Goal: Task Accomplishment & Management: Use online tool/utility

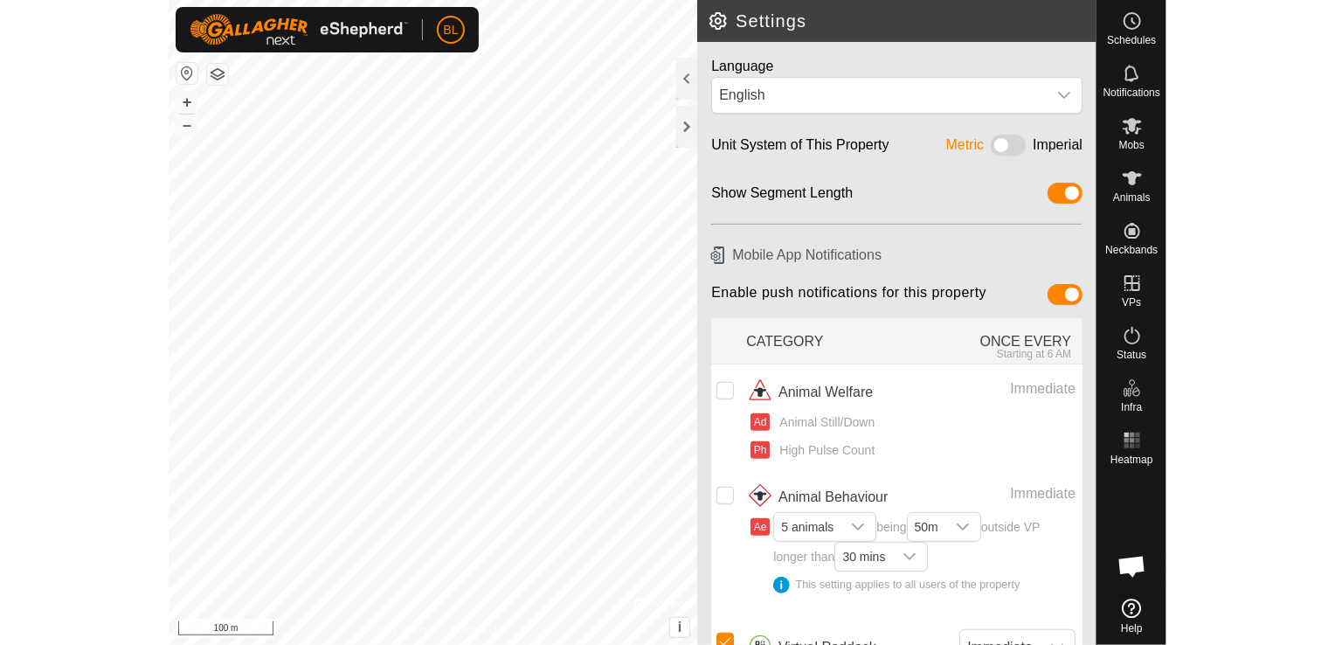
scroll to position [451, 0]
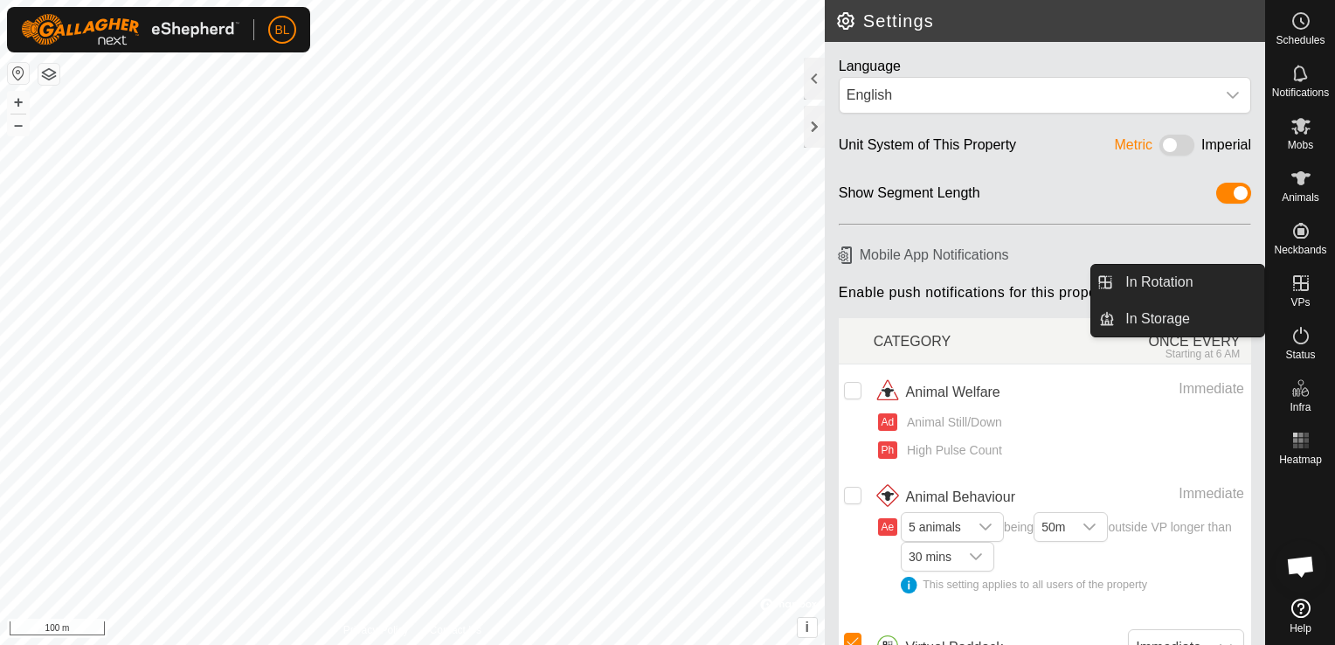
click at [997, 282] on icon at bounding box center [1300, 283] width 21 height 21
click at [997, 278] on link "In Rotation" at bounding box center [1189, 282] width 149 height 35
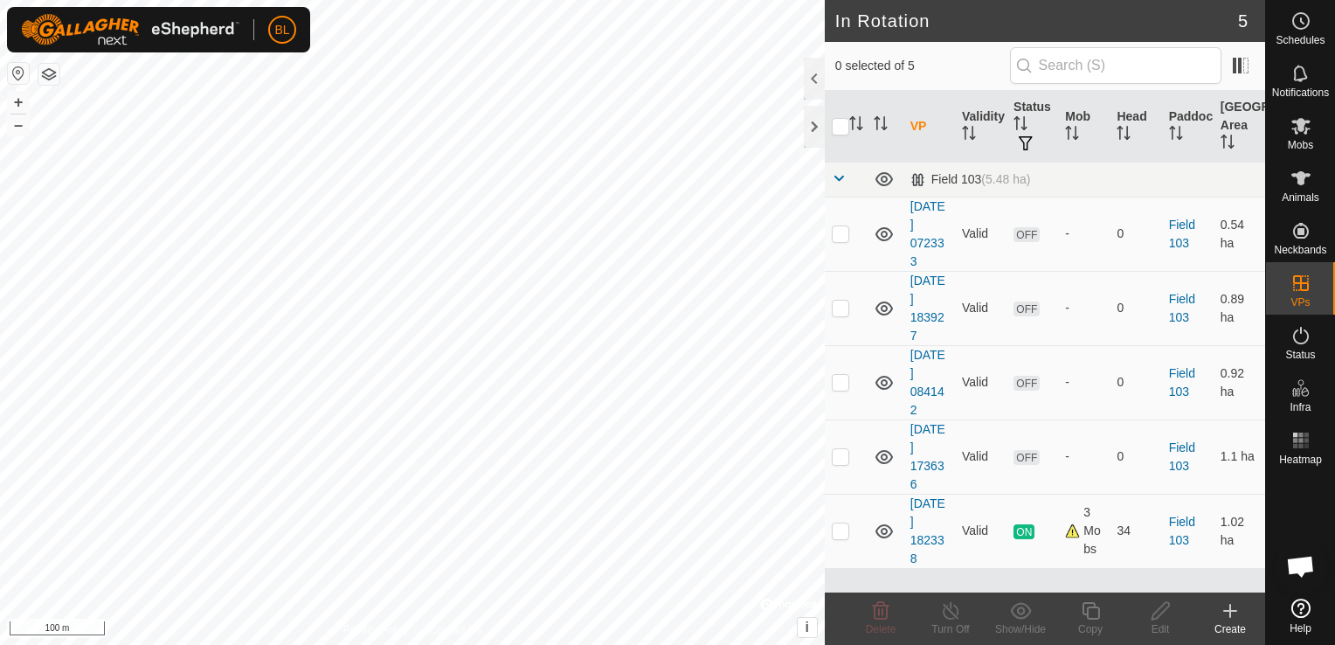
click at [997, 611] on icon at bounding box center [1230, 611] width 12 height 0
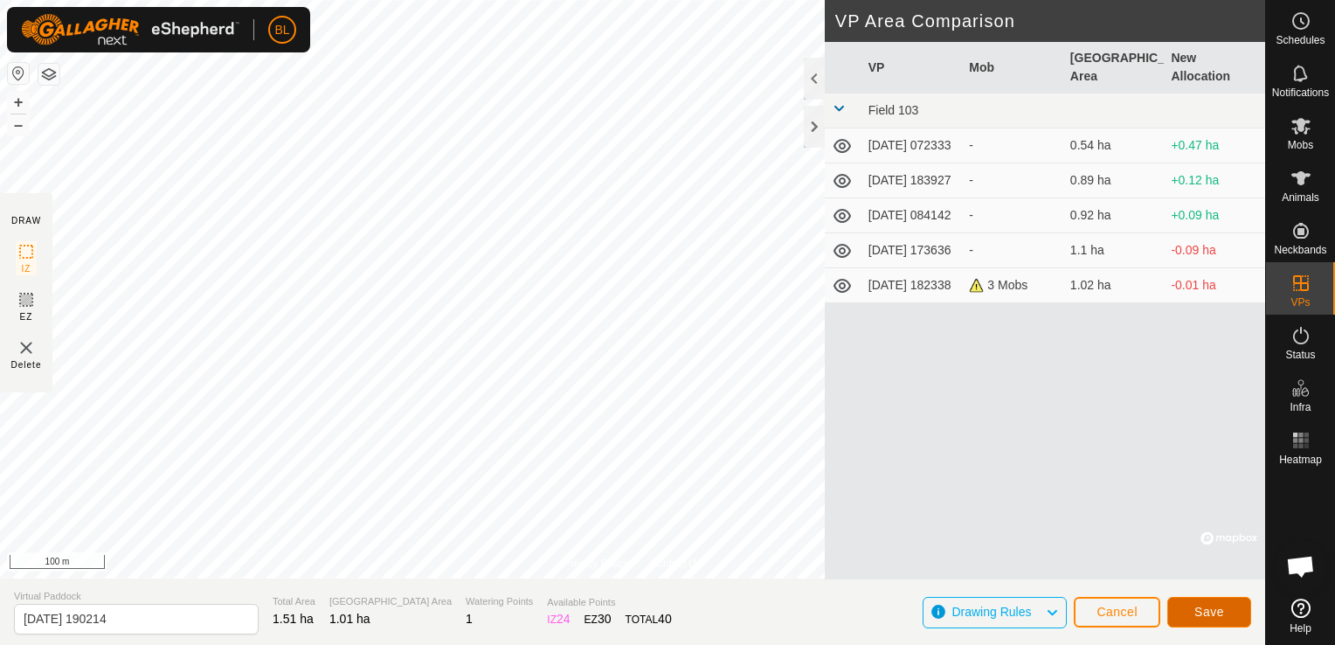
click at [997, 612] on button "Save" at bounding box center [1209, 612] width 84 height 31
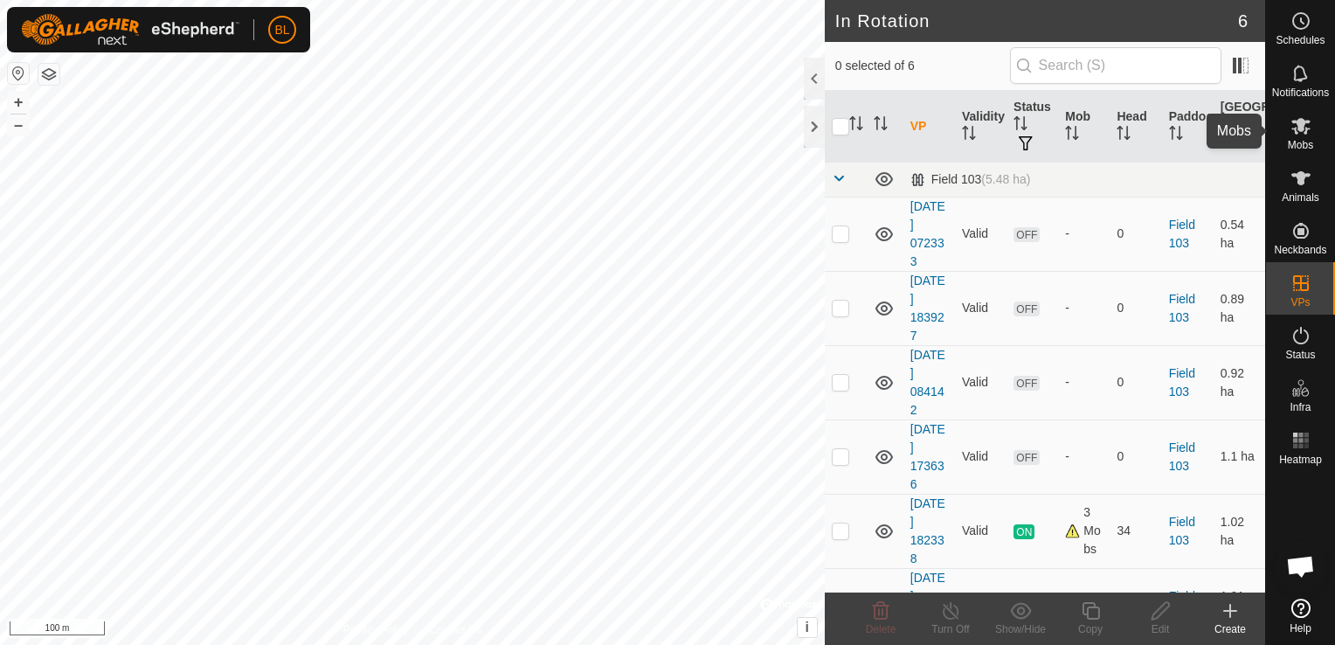
click at [997, 131] on icon at bounding box center [1300, 126] width 19 height 17
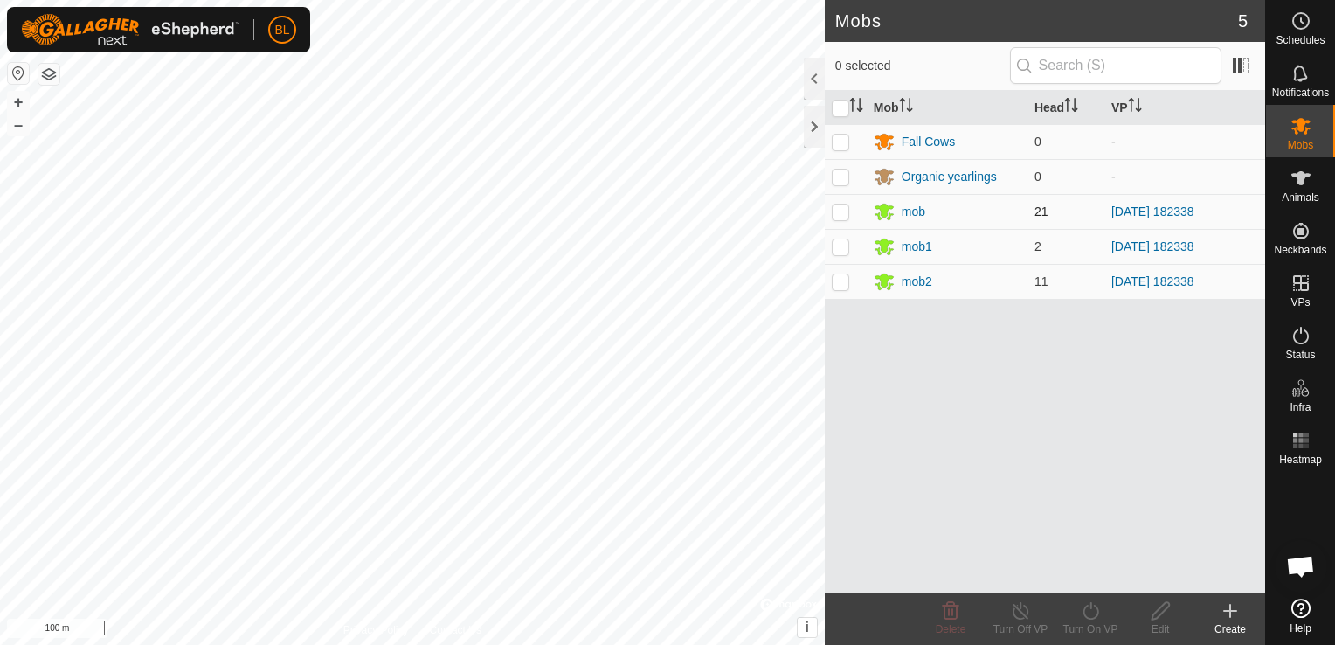
click at [842, 211] on p-checkbox at bounding box center [840, 211] width 17 height 14
checkbox input "true"
click at [836, 247] on p-checkbox at bounding box center [840, 246] width 17 height 14
checkbox input "true"
click at [844, 278] on p-checkbox at bounding box center [840, 281] width 17 height 14
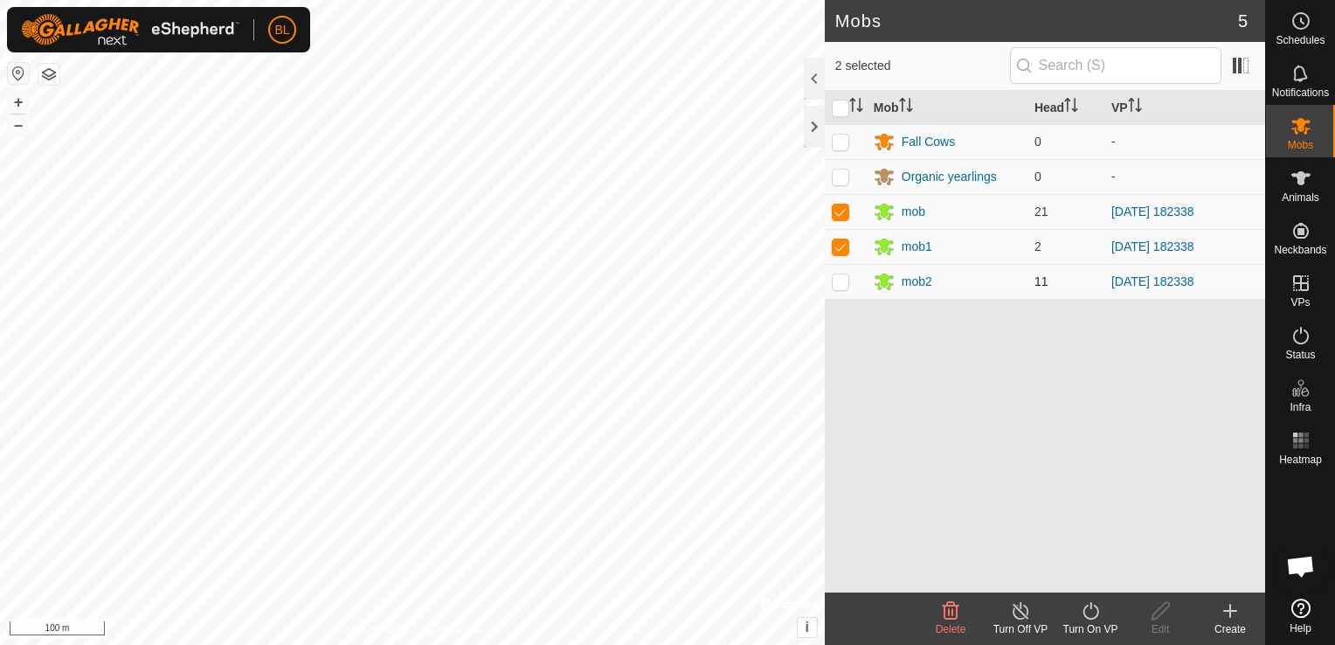
checkbox input "true"
click at [997, 610] on icon at bounding box center [1090, 610] width 16 height 17
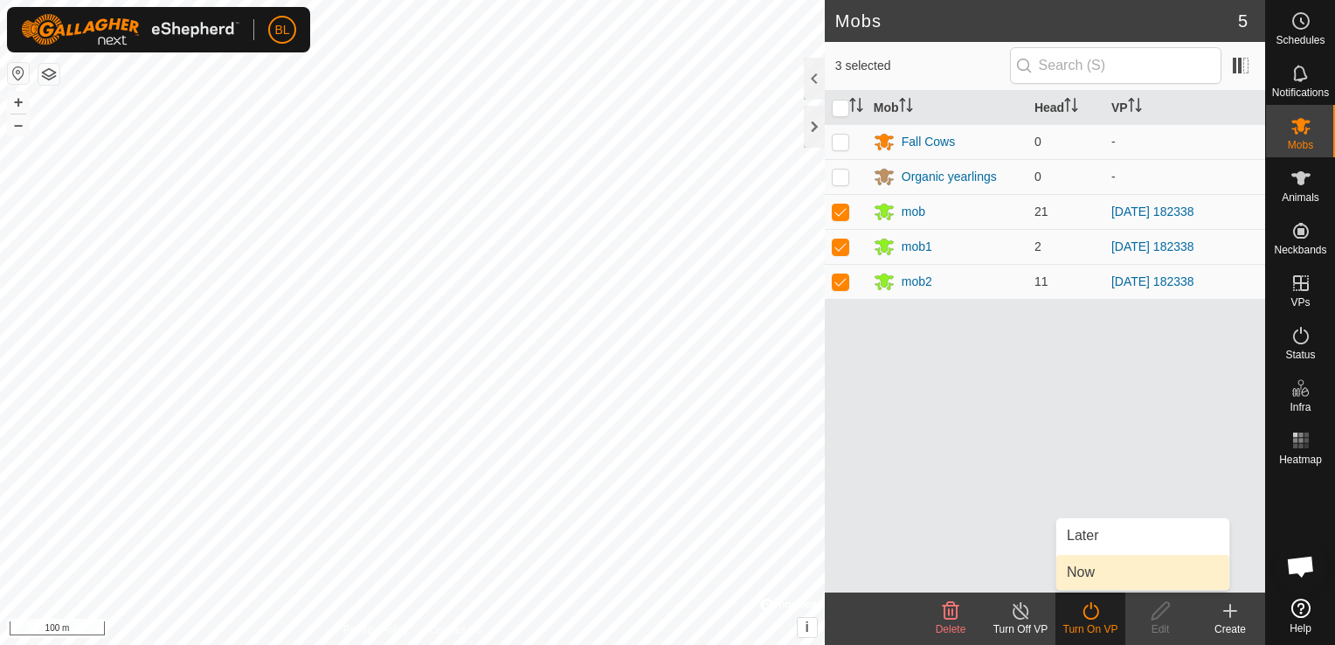
click at [997, 571] on link "Now" at bounding box center [1142, 572] width 173 height 35
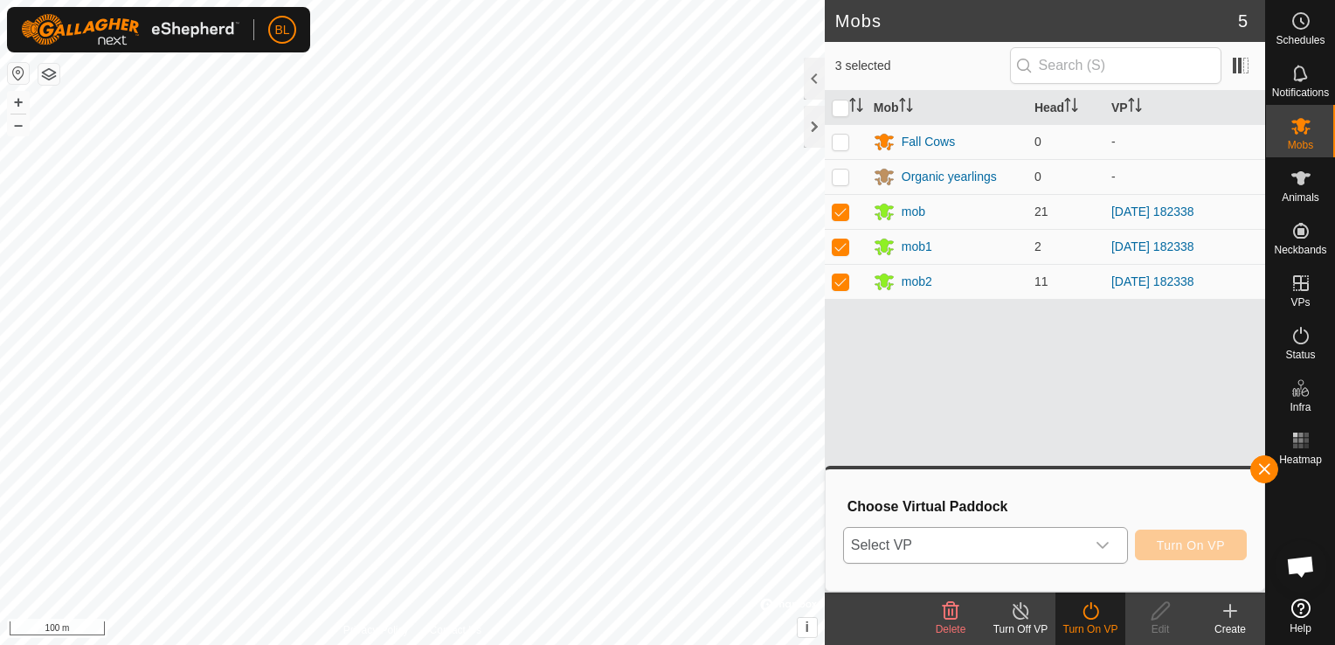
click at [997, 541] on icon "dropdown trigger" at bounding box center [1103, 545] width 14 height 14
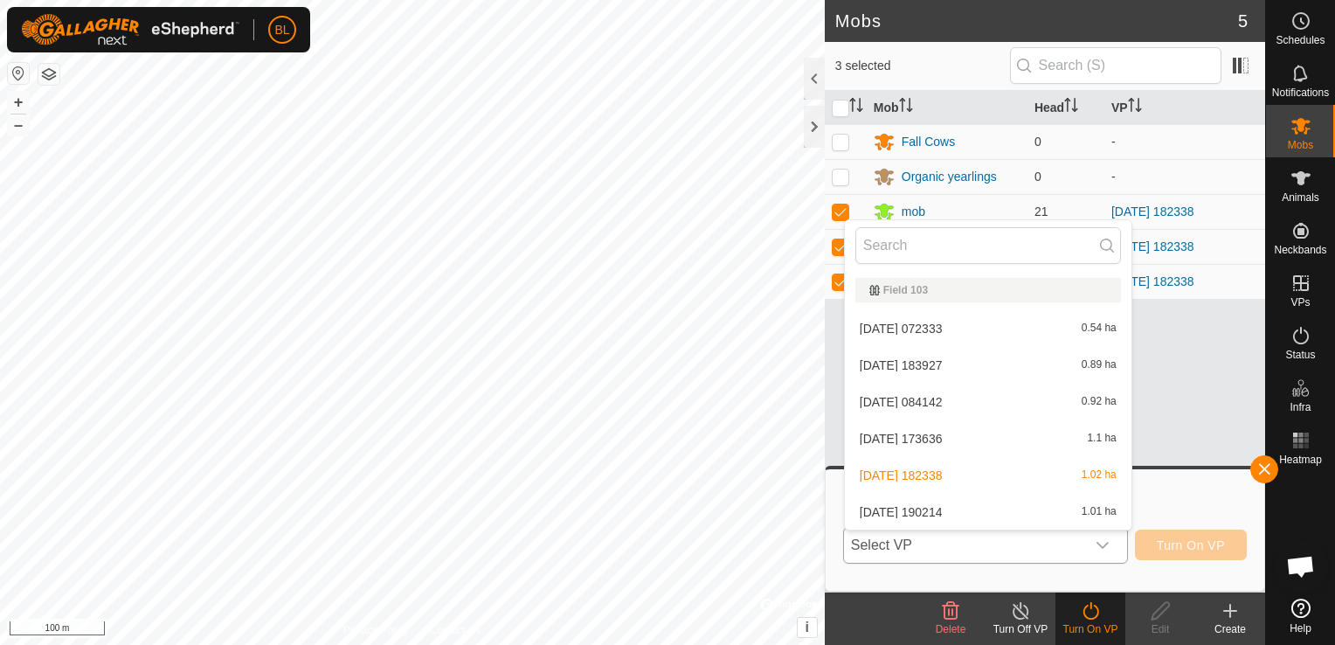
click at [961, 515] on li "[DATE] [DATE] 1.01 ha" at bounding box center [988, 512] width 287 height 35
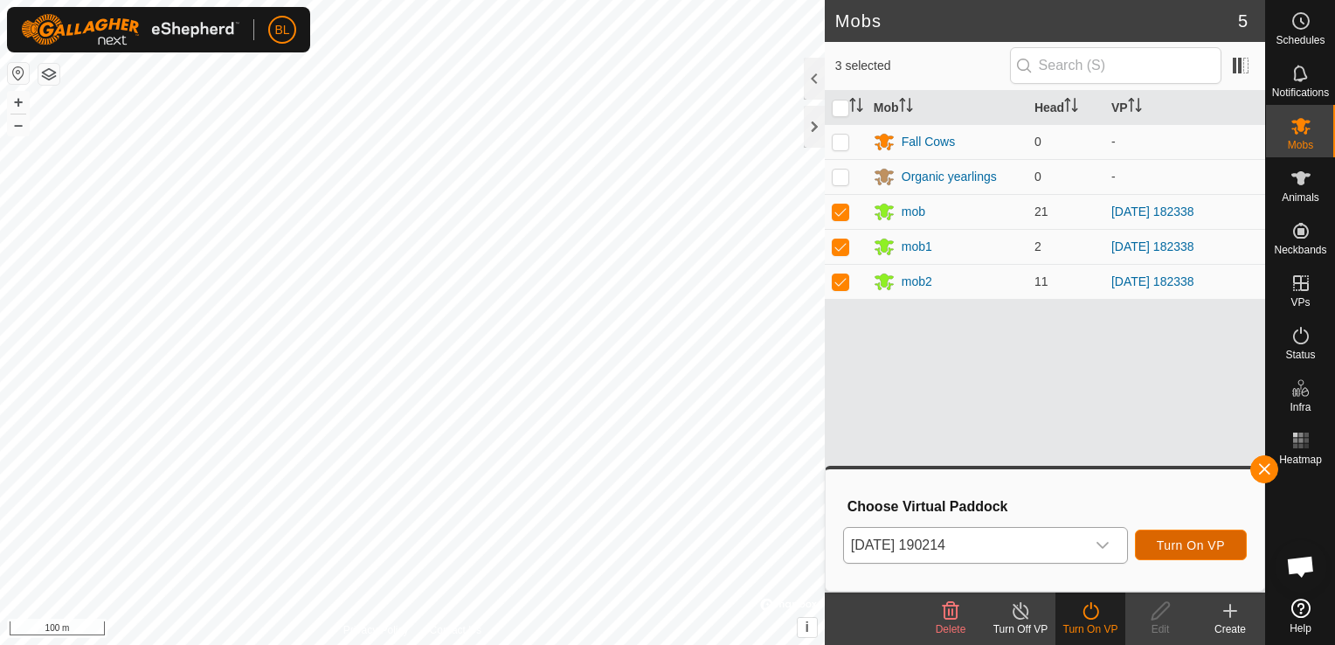
click at [997, 546] on span "Turn On VP" at bounding box center [1191, 545] width 68 height 14
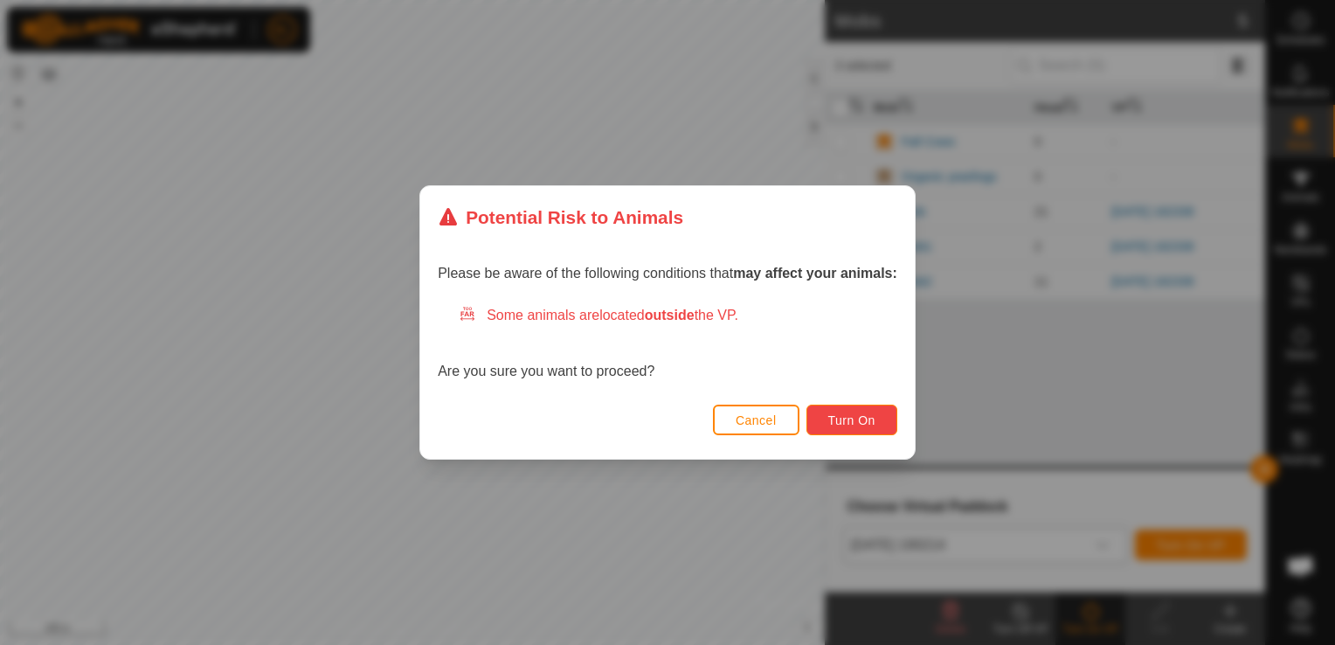
click at [849, 425] on span "Turn On" at bounding box center [851, 420] width 47 height 14
